Goal: Task Accomplishment & Management: Manage account settings

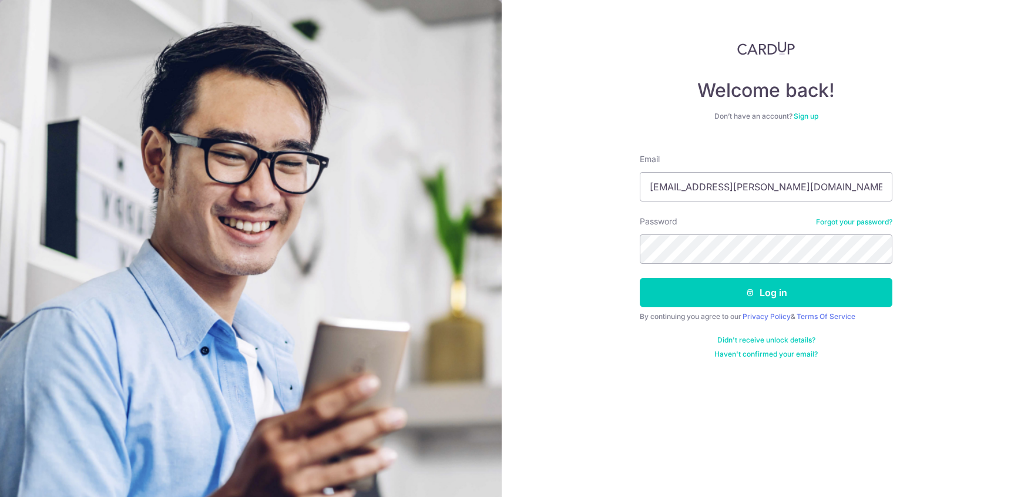
type input "[EMAIL_ADDRESS][PERSON_NAME][DOMAIN_NAME]"
click at [640, 278] on button "Log in" at bounding box center [766, 292] width 253 height 29
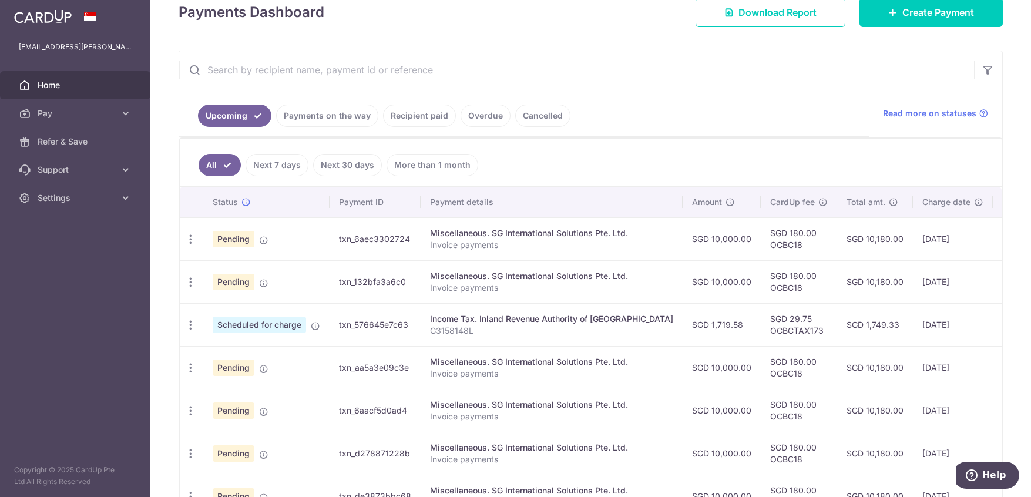
scroll to position [117, 0]
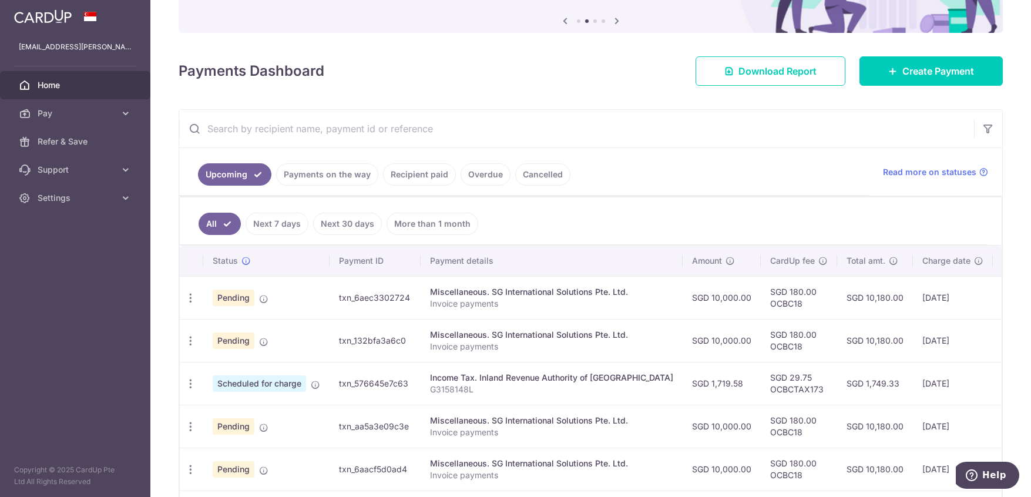
click at [357, 178] on link "Payments on the way" at bounding box center [327, 174] width 102 height 22
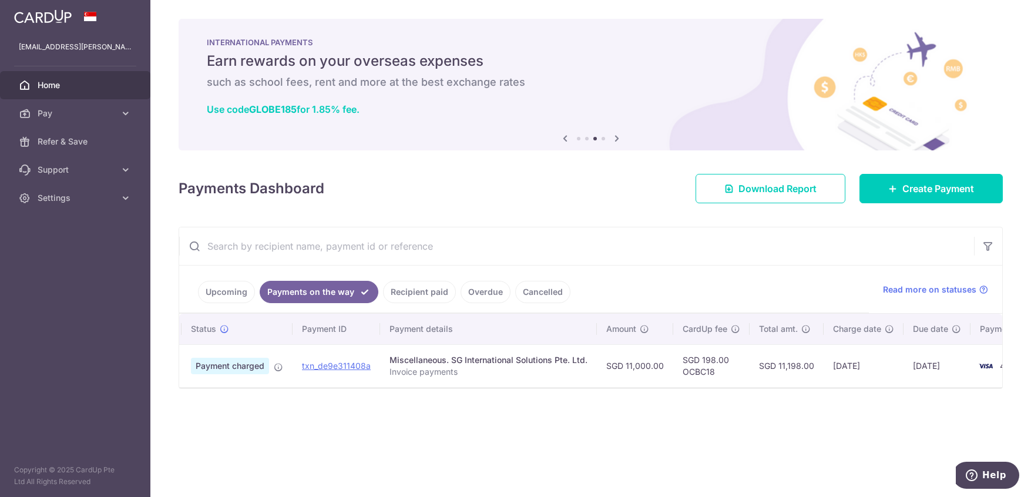
scroll to position [0, 0]
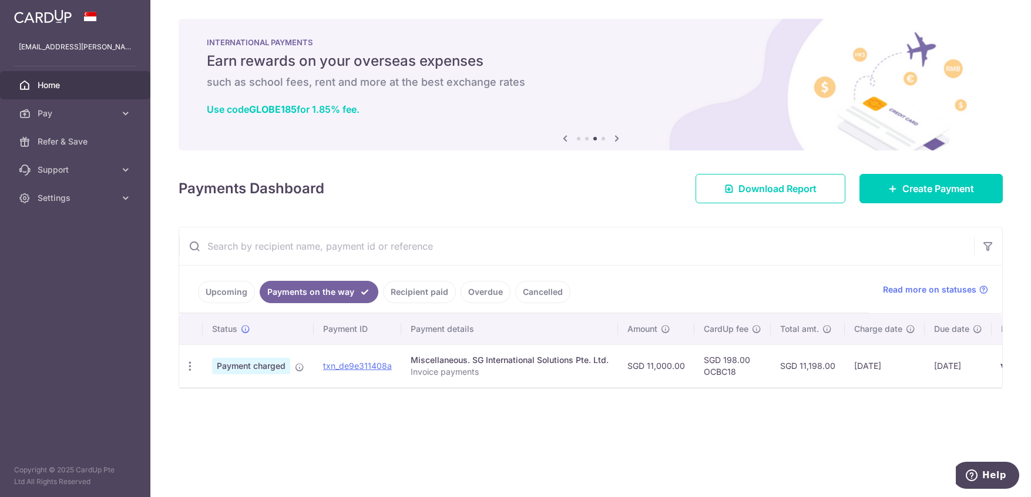
click at [235, 298] on link "Upcoming" at bounding box center [226, 292] width 57 height 22
